Goal: Task Accomplishment & Management: Complete application form

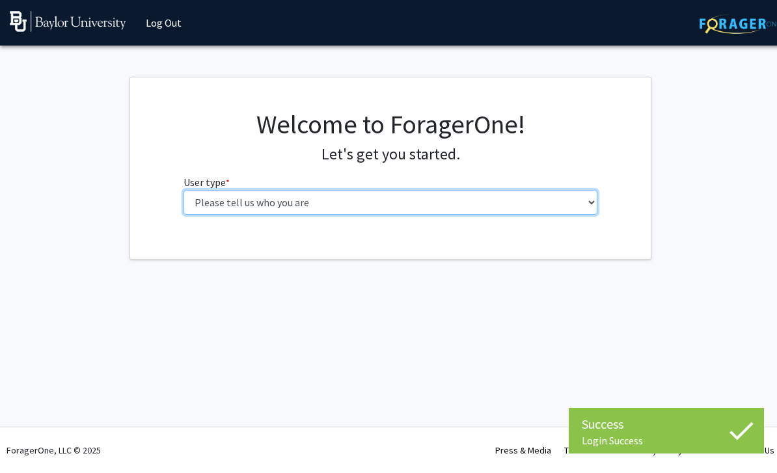
click at [589, 200] on select "Please tell us who you are Undergraduate Student Master's Student Doctoral Cand…" at bounding box center [390, 202] width 414 height 25
select select "1: undergrad"
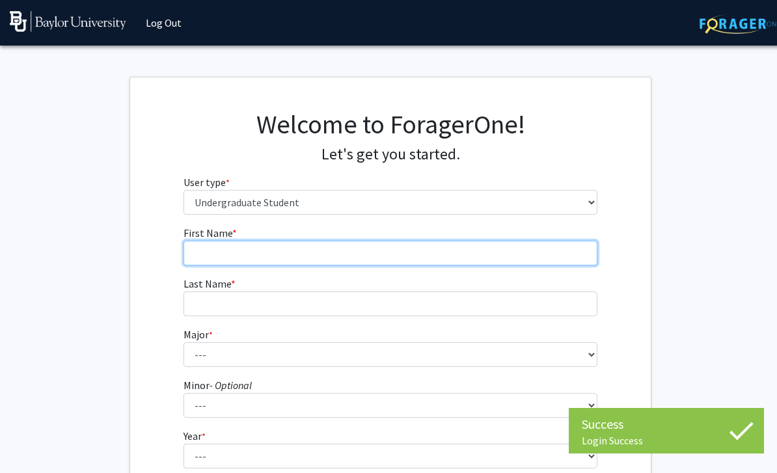
click at [541, 258] on input "First Name * required" at bounding box center [390, 253] width 414 height 25
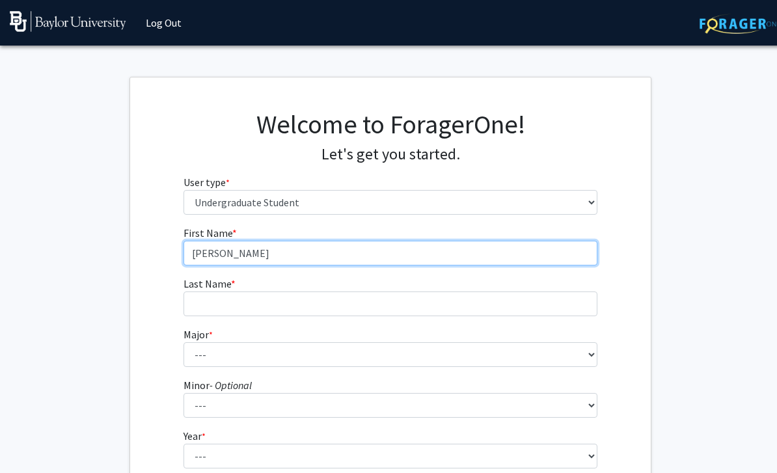
type input "[PERSON_NAME]"
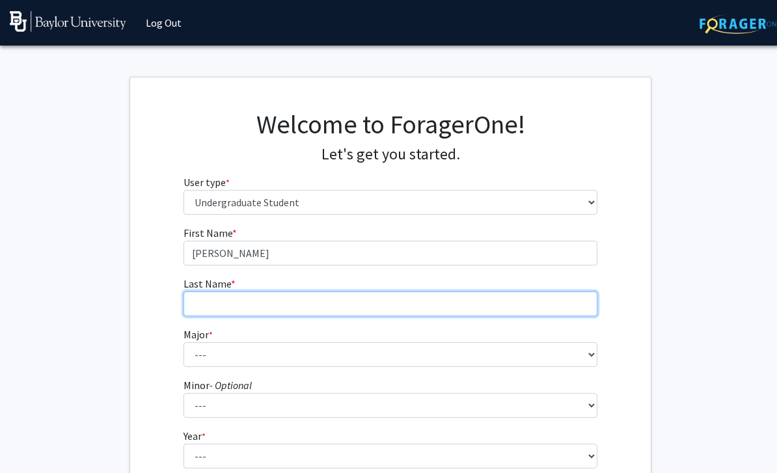
click at [360, 314] on input "Last Name * required" at bounding box center [390, 303] width 414 height 25
type input "[PERSON_NAME]"
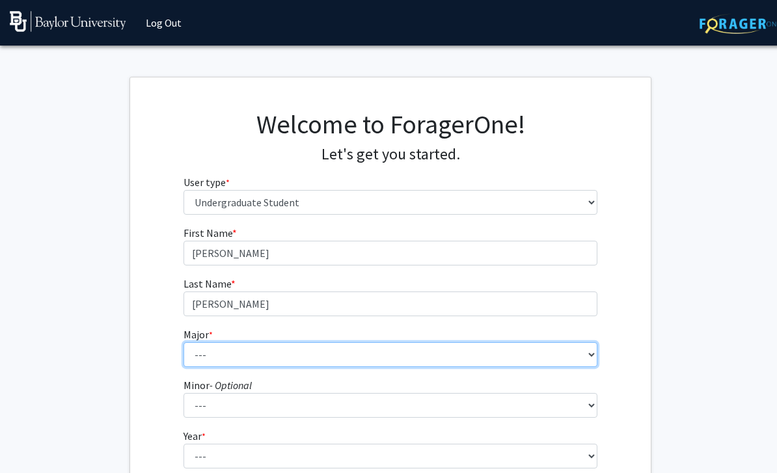
click at [331, 359] on select "--- Accounting American Studies Anthropology Apparel Design & Product Developme…" at bounding box center [390, 354] width 414 height 25
select select "85: 2750"
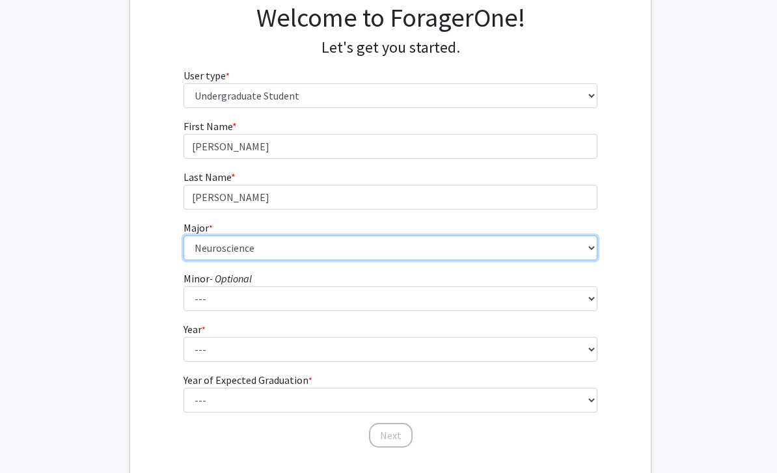
scroll to position [150, 0]
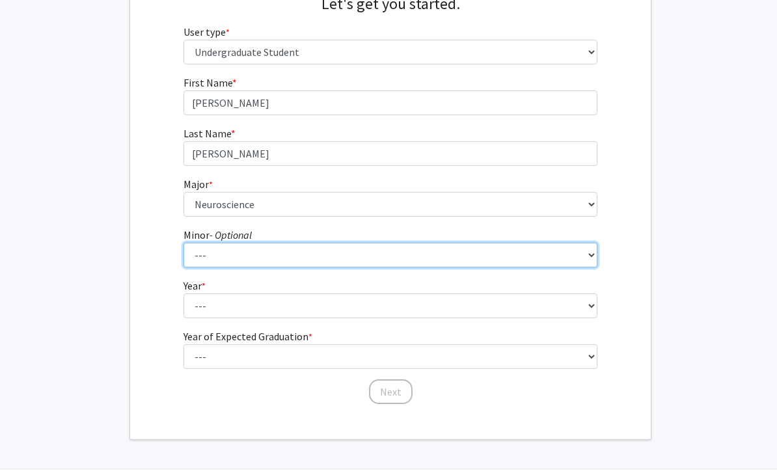
click at [384, 254] on select "--- Advertising American Sign Language American Studies Anthropology Apparel Me…" at bounding box center [390, 255] width 414 height 25
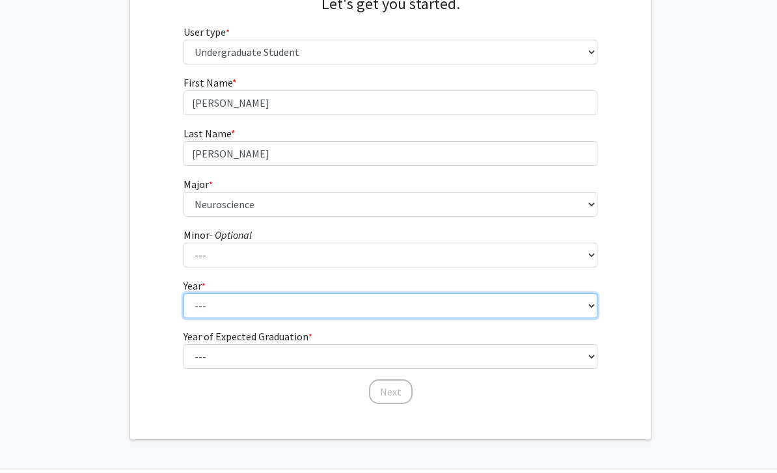
click at [539, 307] on select "--- First-year Sophomore Junior Senior Postbaccalaureate Certificate" at bounding box center [390, 305] width 414 height 25
select select "1: first-year"
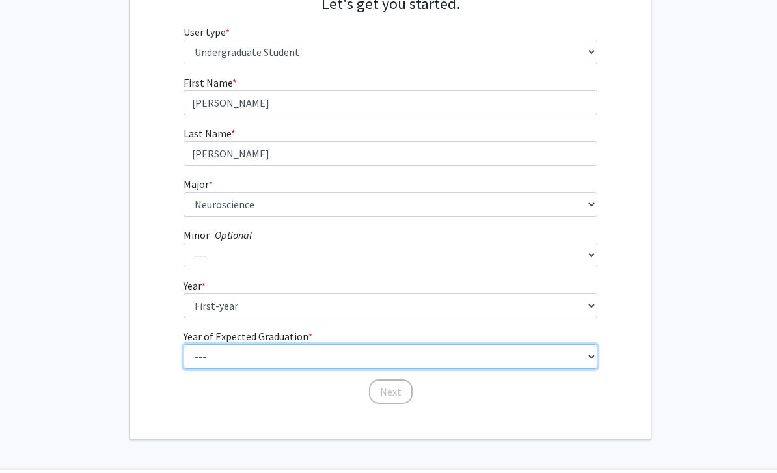
click at [459, 365] on select "--- 2025 2026 2027 2028 2029 2030 2031 2032 2033 2034" at bounding box center [390, 356] width 414 height 25
select select "5: 2029"
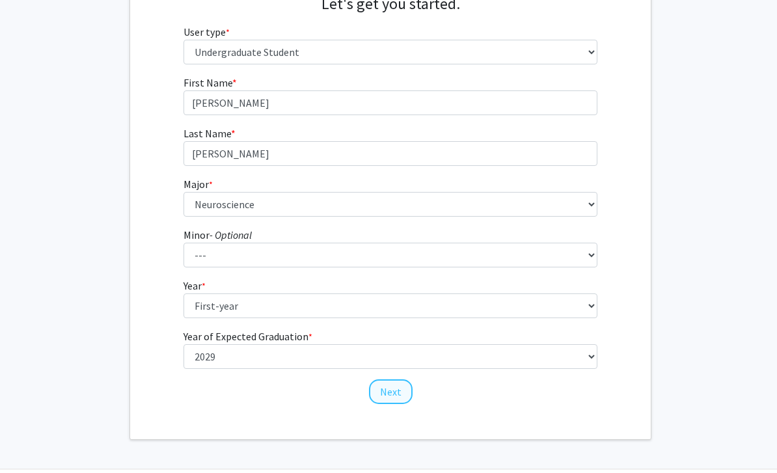
click at [397, 387] on button "Next" at bounding box center [391, 391] width 44 height 25
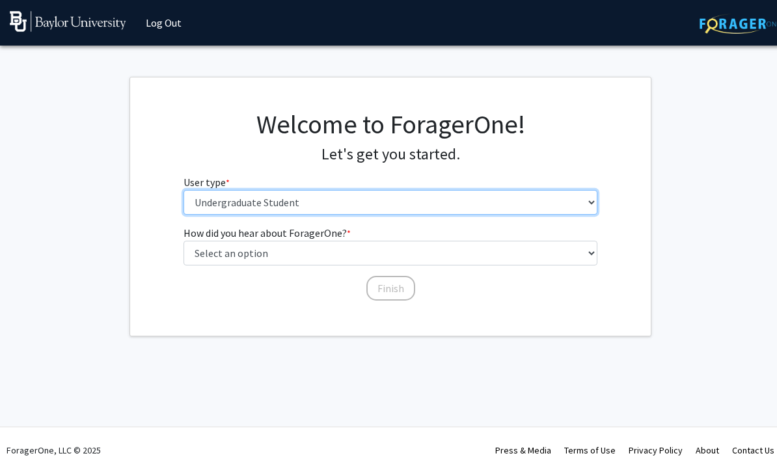
click at [539, 205] on select "Please tell us who you are Undergraduate Student Master's Student Doctoral Cand…" at bounding box center [390, 202] width 414 height 25
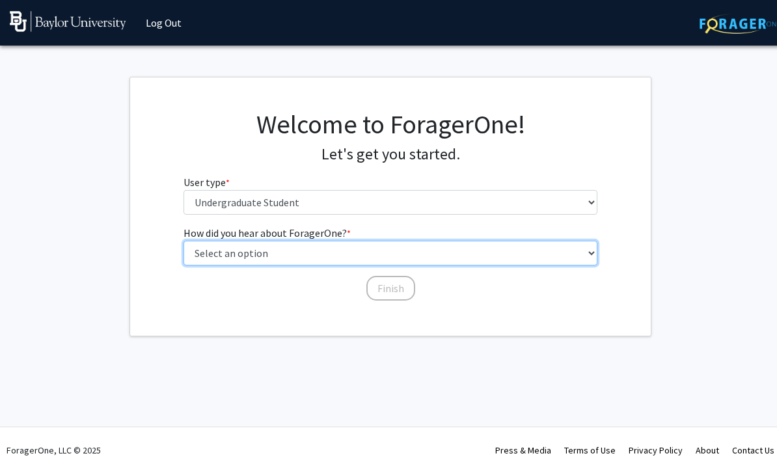
click at [472, 251] on select "Select an option Peer/student recommendation Faculty/staff recommendation Unive…" at bounding box center [390, 253] width 414 height 25
select select "1: peer_recommendation"
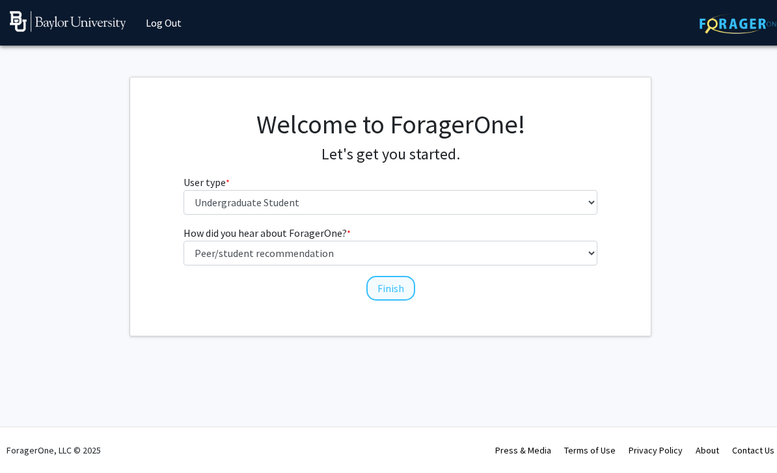
click at [395, 290] on button "Finish" at bounding box center [390, 288] width 49 height 25
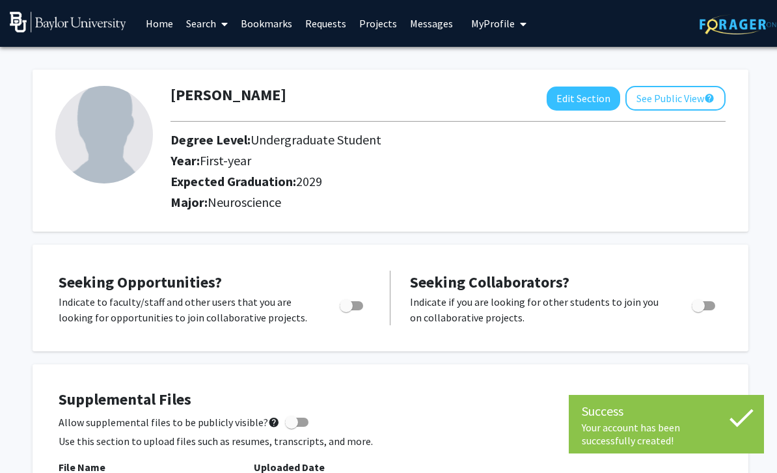
click at [221, 24] on span at bounding box center [222, 24] width 12 height 46
click at [258, 55] on span "Faculty/Staff" at bounding box center [228, 60] width 96 height 26
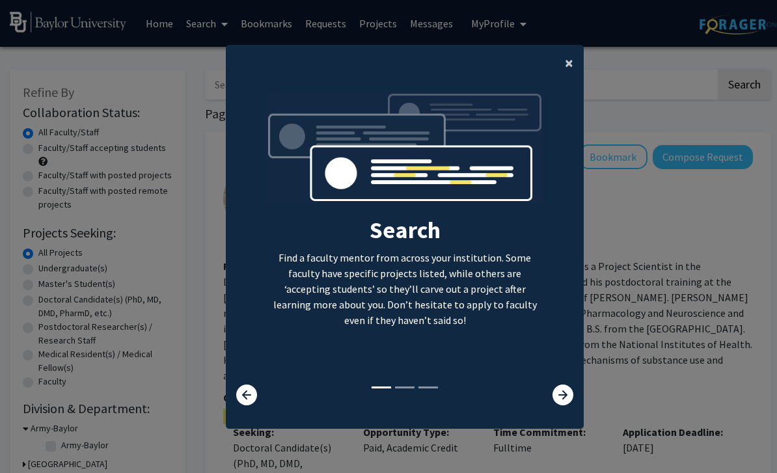
click at [563, 75] on button "×" at bounding box center [568, 63] width 29 height 36
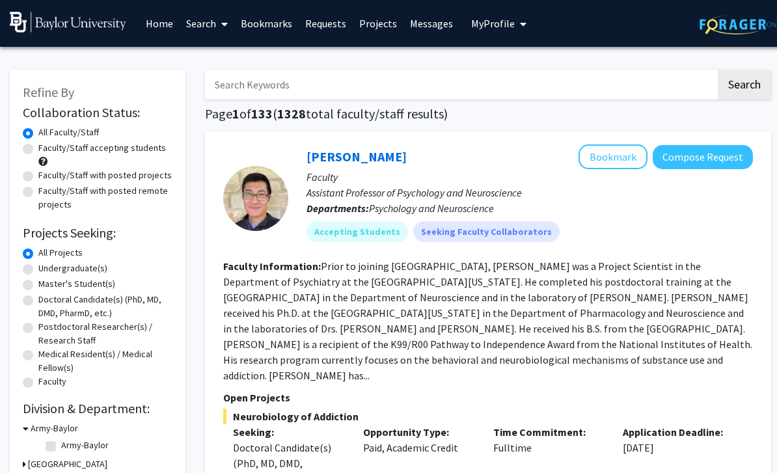
click at [496, 87] on input "Search Keywords" at bounding box center [460, 85] width 511 height 30
click at [629, 155] on button "Bookmark" at bounding box center [612, 156] width 69 height 25
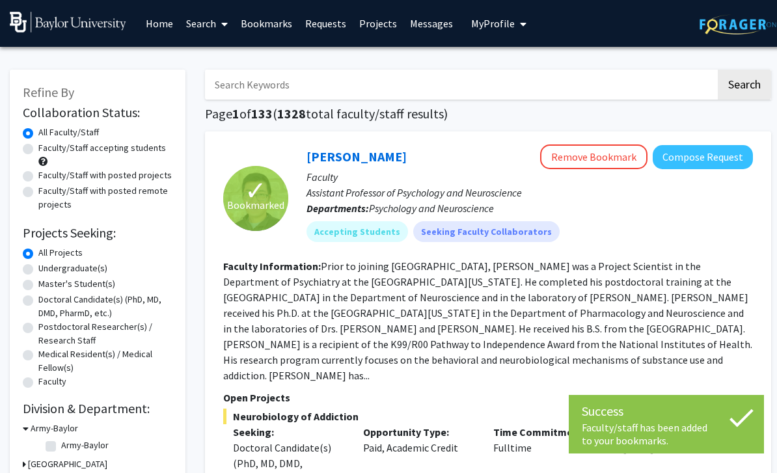
click at [515, 17] on span "My Profile" at bounding box center [493, 23] width 44 height 13
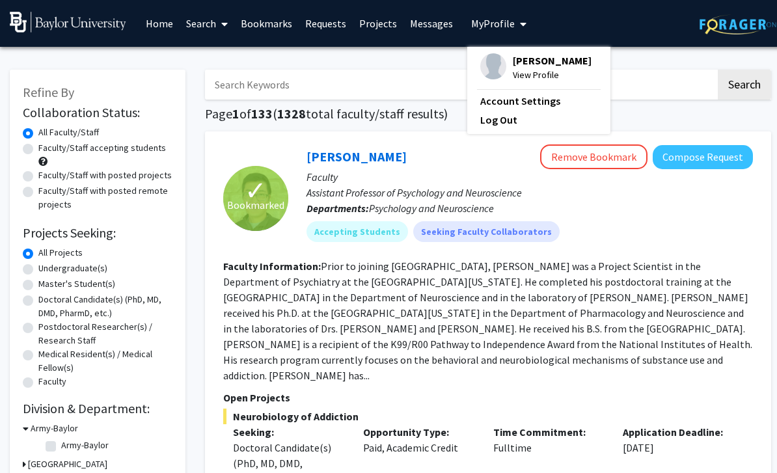
click at [566, 57] on span "[PERSON_NAME]" at bounding box center [552, 60] width 79 height 14
